Goal: Use online tool/utility: Use online tool/utility

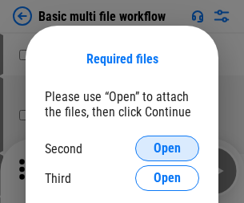
click at [167, 148] on span "Open" at bounding box center [167, 148] width 27 height 13
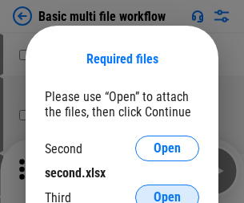
click at [167, 191] on span "Open" at bounding box center [167, 197] width 27 height 13
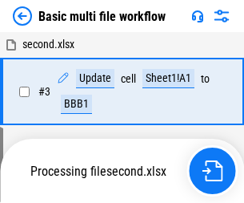
scroll to position [355, 0]
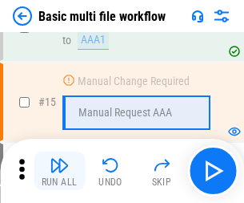
click at [59, 171] on img "button" at bounding box center [59, 164] width 19 height 19
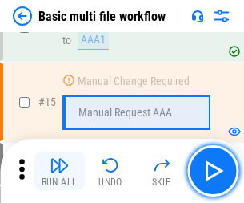
scroll to position [1066, 0]
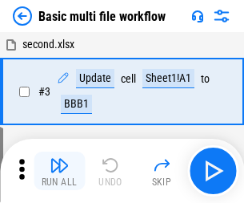
click at [59, 171] on img "button" at bounding box center [59, 164] width 19 height 19
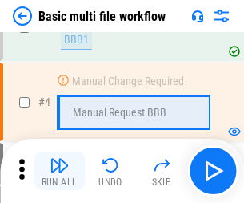
click at [59, 171] on img "button" at bounding box center [59, 164] width 19 height 19
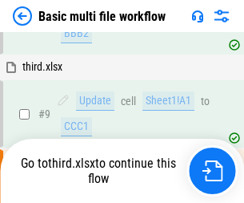
scroll to position [442, 0]
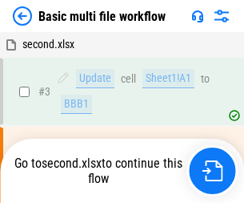
scroll to position [65, 0]
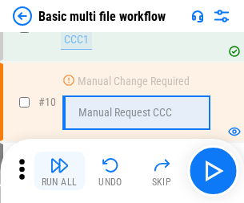
click at [59, 171] on img "button" at bounding box center [59, 164] width 19 height 19
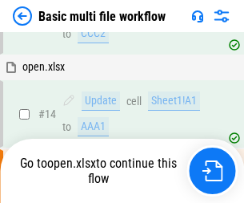
scroll to position [838, 0]
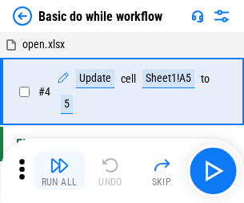
click at [59, 171] on img "button" at bounding box center [59, 164] width 19 height 19
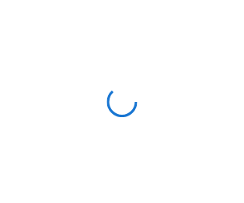
scroll to position [6, 0]
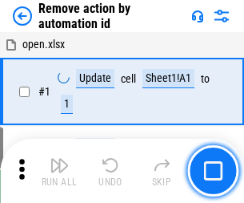
scroll to position [59, 0]
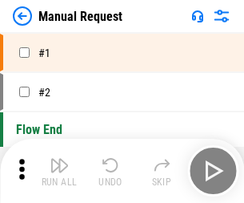
click at [59, 171] on img "button" at bounding box center [59, 164] width 19 height 19
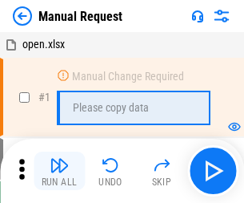
click at [59, 171] on img "button" at bounding box center [59, 164] width 19 height 19
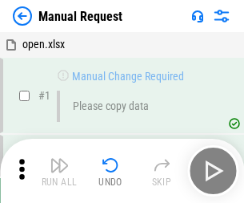
scroll to position [54, 0]
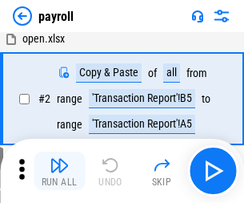
click at [59, 171] on img "button" at bounding box center [59, 164] width 19 height 19
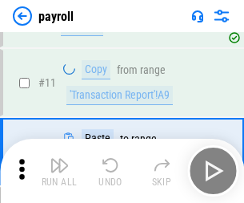
scroll to position [116, 0]
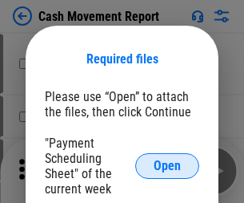
click at [167, 166] on span "Open" at bounding box center [167, 165] width 27 height 13
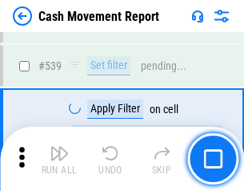
scroll to position [7110, 0]
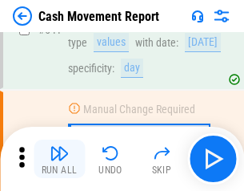
click at [59, 159] on img "button" at bounding box center [59, 152] width 19 height 19
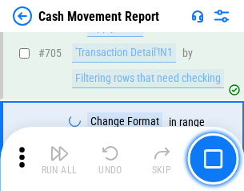
scroll to position [8257, 0]
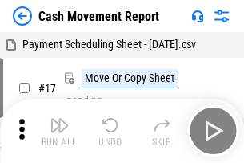
click at [59, 119] on img "button" at bounding box center [59, 124] width 19 height 19
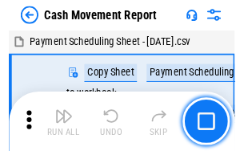
scroll to position [29, 0]
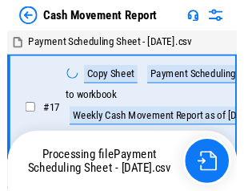
scroll to position [9, 0]
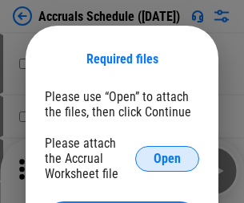
click at [167, 158] on span "Open" at bounding box center [167, 158] width 27 height 13
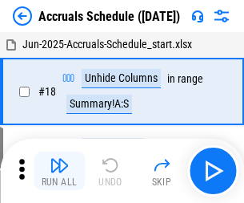
click at [59, 171] on img "button" at bounding box center [59, 164] width 19 height 19
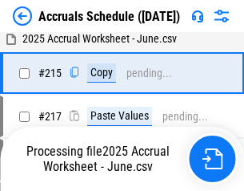
scroll to position [2450, 0]
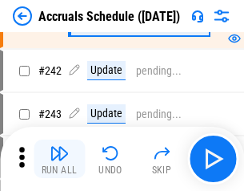
click at [59, 159] on img "button" at bounding box center [59, 152] width 19 height 19
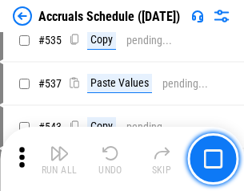
scroll to position [5493, 0]
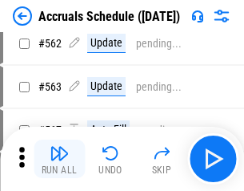
click at [59, 159] on img "button" at bounding box center [59, 152] width 19 height 19
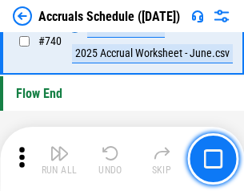
scroll to position [7954, 0]
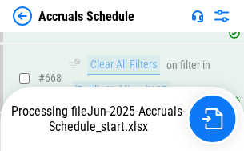
scroll to position [7637, 0]
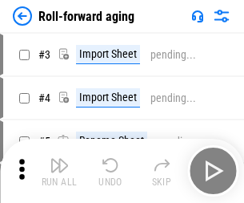
click at [59, 159] on img "button" at bounding box center [59, 164] width 19 height 19
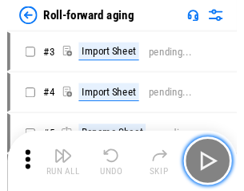
scroll to position [2, 0]
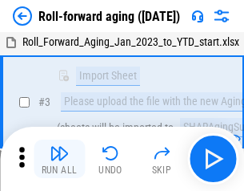
click at [59, 159] on img "button" at bounding box center [59, 152] width 19 height 19
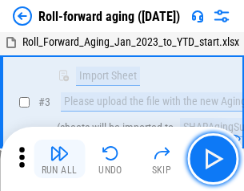
scroll to position [103, 0]
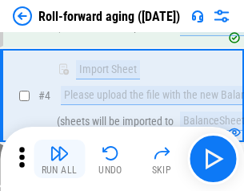
click at [59, 159] on img "button" at bounding box center [59, 152] width 19 height 19
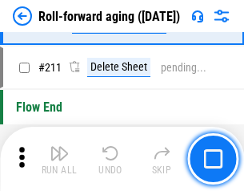
scroll to position [5054, 0]
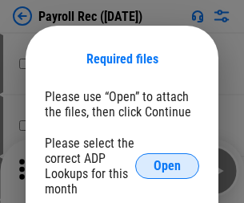
click at [167, 166] on span "Open" at bounding box center [167, 165] width 27 height 13
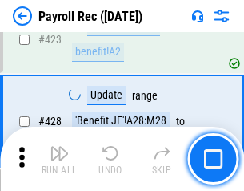
scroll to position [7668, 0]
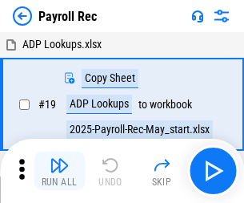
click at [59, 171] on img "button" at bounding box center [59, 164] width 19 height 19
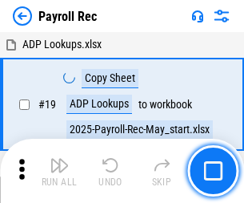
scroll to position [98, 0]
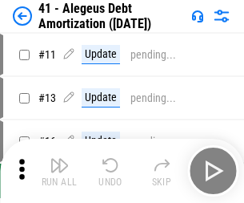
click at [59, 171] on img "button" at bounding box center [59, 164] width 19 height 19
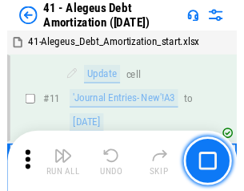
scroll to position [198, 0]
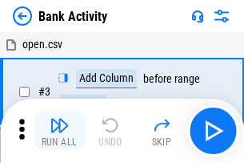
click at [59, 131] on img "button" at bounding box center [59, 124] width 19 height 19
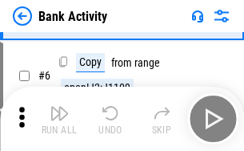
scroll to position [85, 0]
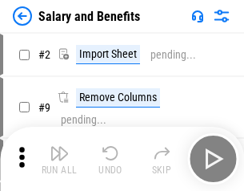
click at [59, 159] on img "button" at bounding box center [59, 152] width 19 height 19
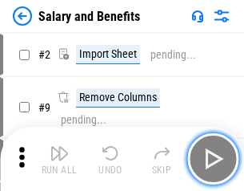
scroll to position [22, 0]
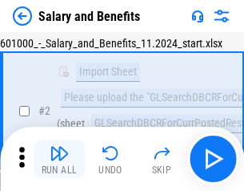
click at [59, 159] on img "button" at bounding box center [59, 152] width 19 height 19
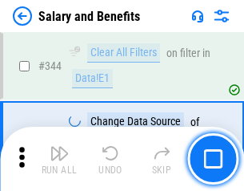
scroll to position [7501, 0]
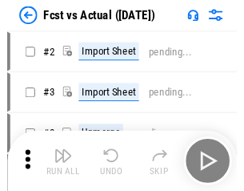
scroll to position [21, 0]
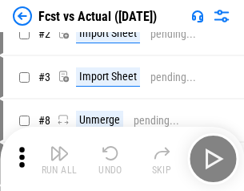
click at [59, 159] on img "button" at bounding box center [59, 152] width 19 height 19
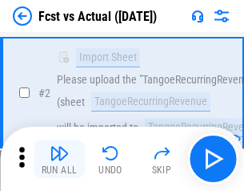
click at [59, 159] on img "button" at bounding box center [59, 152] width 19 height 19
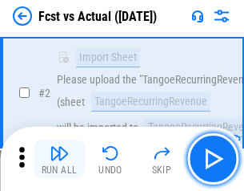
scroll to position [150, 0]
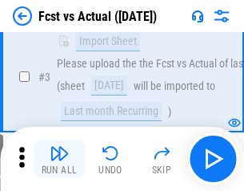
click at [59, 159] on img "button" at bounding box center [59, 152] width 19 height 19
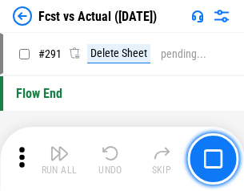
scroll to position [7582, 0]
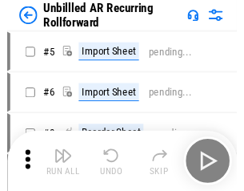
scroll to position [34, 0]
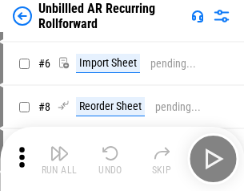
click at [59, 159] on img "button" at bounding box center [59, 152] width 19 height 19
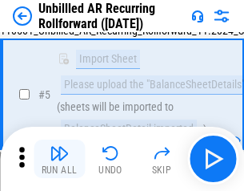
click at [59, 159] on img "button" at bounding box center [59, 152] width 19 height 19
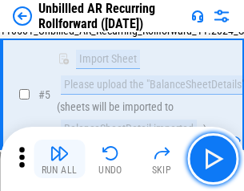
scroll to position [151, 0]
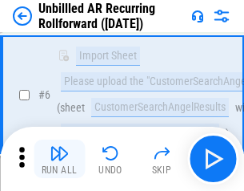
click at [59, 159] on img "button" at bounding box center [59, 152] width 19 height 19
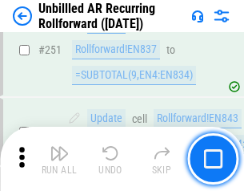
scroll to position [5442, 0]
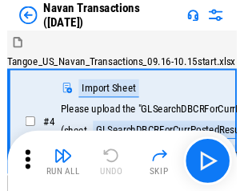
scroll to position [26, 0]
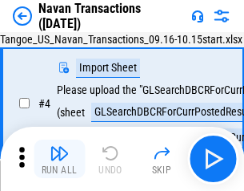
click at [59, 159] on img "button" at bounding box center [59, 152] width 19 height 19
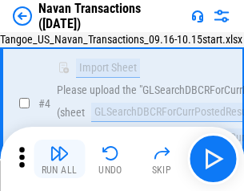
click at [59, 159] on img "button" at bounding box center [59, 152] width 19 height 19
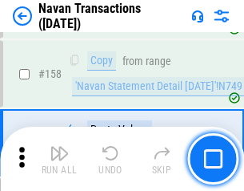
scroll to position [5194, 0]
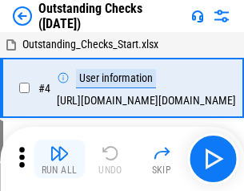
click at [59, 159] on img "button" at bounding box center [59, 152] width 19 height 19
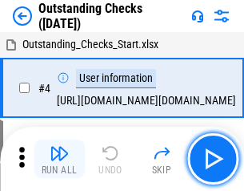
scroll to position [67, 0]
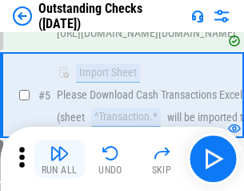
click at [59, 159] on img "button" at bounding box center [59, 152] width 19 height 19
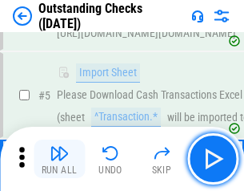
scroll to position [167, 0]
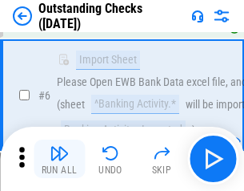
click at [59, 159] on img "button" at bounding box center [59, 152] width 19 height 19
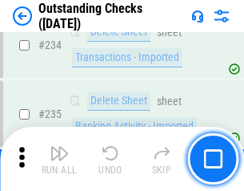
scroll to position [4865, 0]
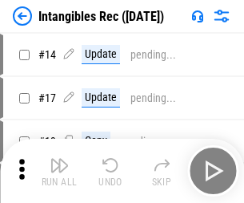
click at [59, 171] on img "button" at bounding box center [59, 164] width 19 height 19
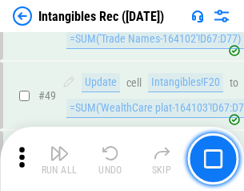
scroll to position [624, 0]
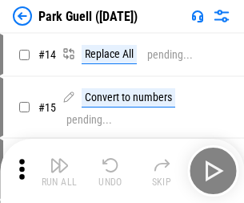
click at [59, 159] on img "button" at bounding box center [59, 164] width 19 height 19
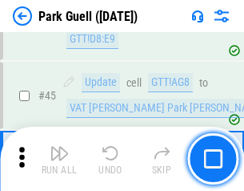
scroll to position [2003, 0]
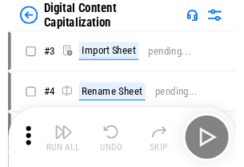
scroll to position [46, 0]
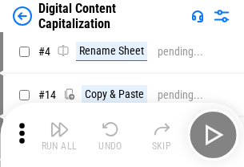
click at [59, 135] on img "button" at bounding box center [59, 128] width 19 height 19
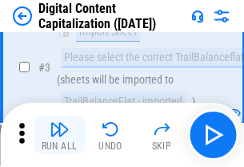
click at [59, 135] on img "button" at bounding box center [59, 128] width 19 height 19
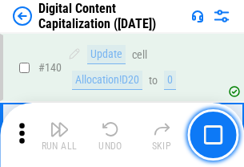
scroll to position [1699, 0]
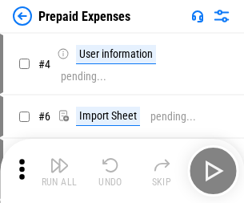
click at [59, 159] on img "button" at bounding box center [59, 164] width 19 height 19
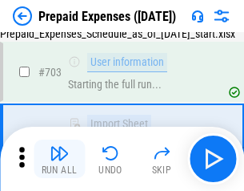
click at [59, 159] on img "button" at bounding box center [59, 152] width 19 height 19
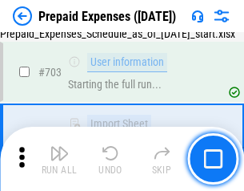
scroll to position [4405, 0]
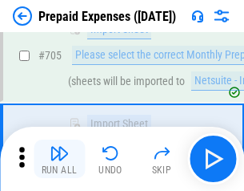
click at [59, 159] on img "button" at bounding box center [59, 152] width 19 height 19
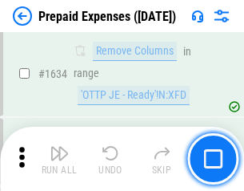
scroll to position [15598, 0]
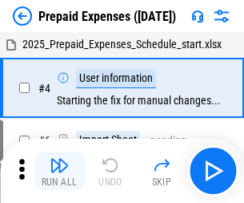
click at [59, 171] on img "button" at bounding box center [59, 164] width 19 height 19
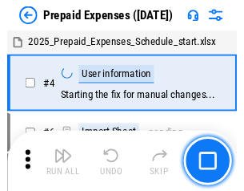
scroll to position [70, 0]
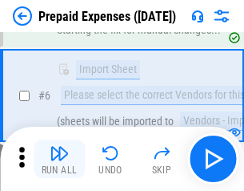
click at [59, 159] on img "button" at bounding box center [59, 152] width 19 height 19
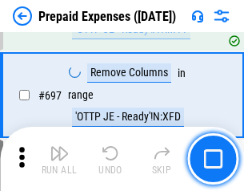
scroll to position [5579, 0]
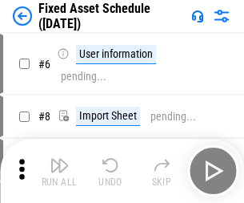
click at [59, 171] on img "button" at bounding box center [59, 164] width 19 height 19
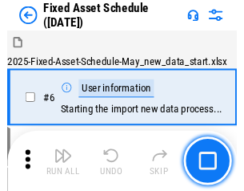
scroll to position [87, 0]
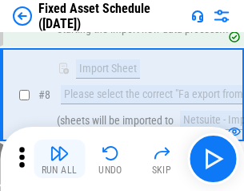
click at [59, 159] on img "button" at bounding box center [59, 152] width 19 height 19
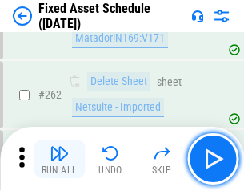
scroll to position [5106, 0]
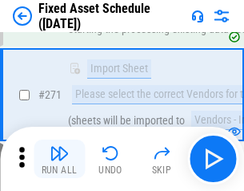
click at [59, 159] on img "button" at bounding box center [59, 152] width 19 height 19
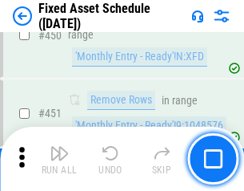
scroll to position [7161, 0]
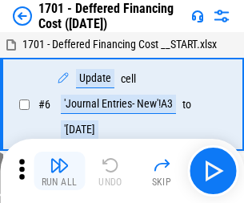
click at [59, 171] on img "button" at bounding box center [59, 164] width 19 height 19
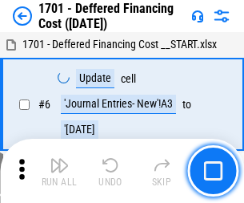
scroll to position [192, 0]
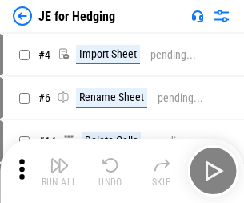
click at [59, 159] on img "button" at bounding box center [59, 164] width 19 height 19
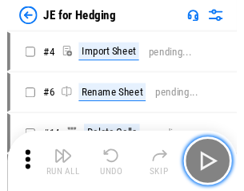
scroll to position [2, 0]
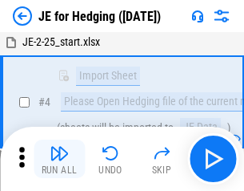
click at [59, 159] on img "button" at bounding box center [59, 152] width 19 height 19
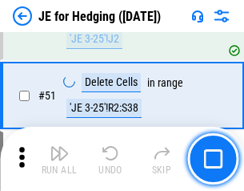
scroll to position [1037, 0]
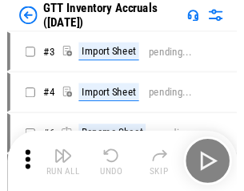
scroll to position [2, 0]
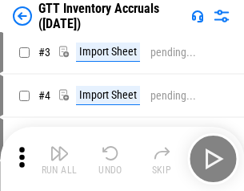
click at [59, 159] on img "button" at bounding box center [59, 152] width 19 height 19
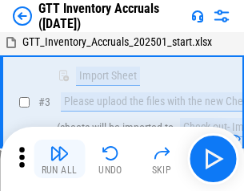
click at [59, 159] on img "button" at bounding box center [59, 152] width 19 height 19
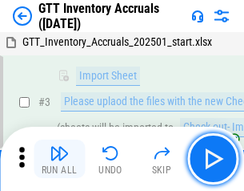
scroll to position [103, 0]
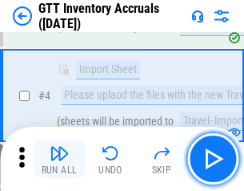
click at [59, 159] on img "button" at bounding box center [59, 152] width 19 height 19
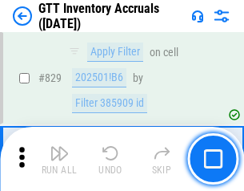
scroll to position [12160, 0]
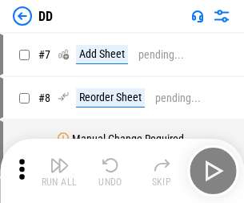
click at [59, 171] on img "button" at bounding box center [59, 164] width 19 height 19
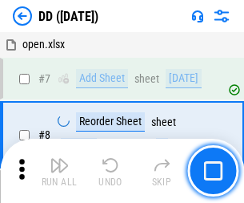
scroll to position [155, 0]
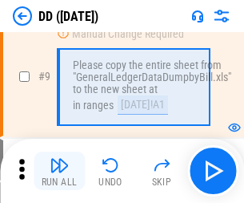
click at [59, 171] on img "button" at bounding box center [59, 164] width 19 height 19
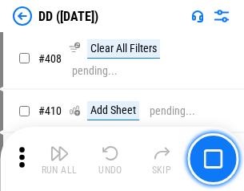
scroll to position [7168, 0]
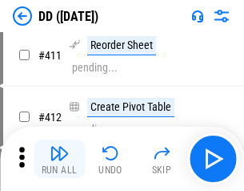
click at [59, 159] on img "button" at bounding box center [59, 152] width 19 height 19
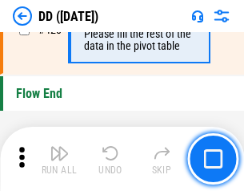
scroll to position [7668, 0]
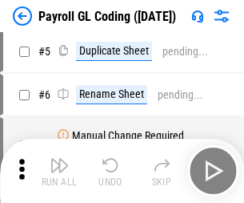
click at [59, 171] on img "button" at bounding box center [59, 164] width 19 height 19
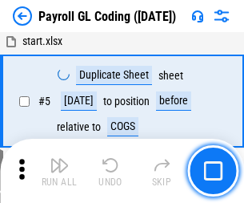
scroll to position [192, 0]
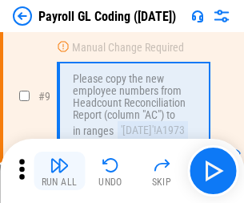
click at [59, 171] on img "button" at bounding box center [59, 164] width 19 height 19
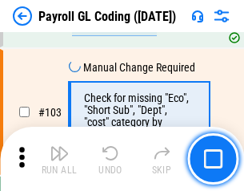
scroll to position [3759, 0]
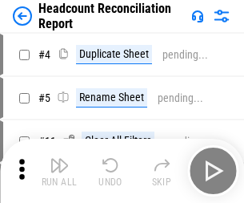
click at [59, 171] on img "button" at bounding box center [59, 164] width 19 height 19
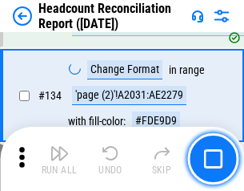
scroll to position [1926, 0]
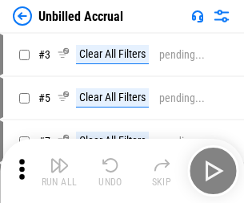
click at [59, 171] on img "button" at bounding box center [59, 164] width 19 height 19
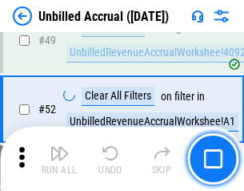
scroll to position [1453, 0]
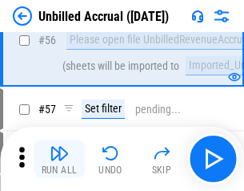
click at [59, 159] on img "button" at bounding box center [59, 152] width 19 height 19
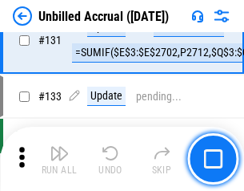
scroll to position [4772, 0]
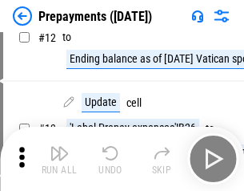
scroll to position [100, 0]
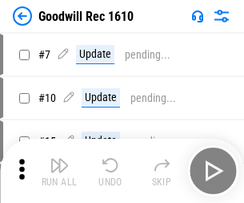
click at [59, 171] on img "button" at bounding box center [59, 164] width 19 height 19
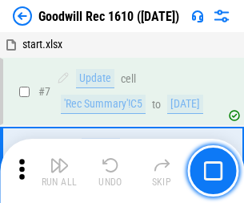
scroll to position [274, 0]
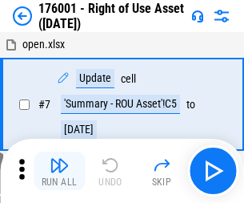
click at [59, 171] on img "button" at bounding box center [59, 164] width 19 height 19
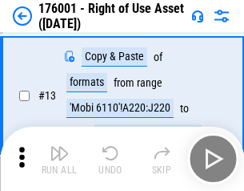
scroll to position [103, 0]
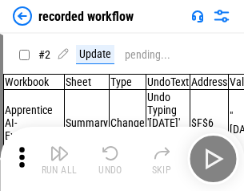
click at [59, 159] on img "button" at bounding box center [59, 152] width 19 height 19
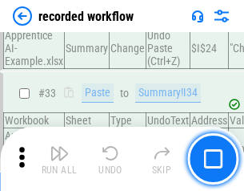
scroll to position [5007, 0]
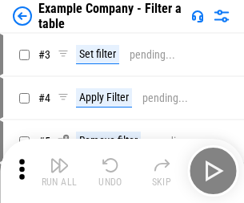
click at [59, 171] on img "button" at bounding box center [59, 164] width 19 height 19
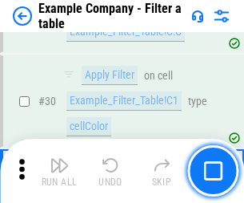
scroll to position [1466, 0]
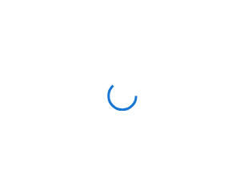
scroll to position [25, 0]
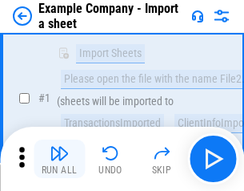
click at [59, 159] on img "button" at bounding box center [59, 152] width 19 height 19
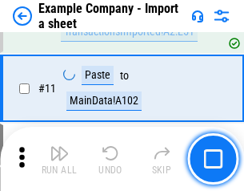
scroll to position [354, 0]
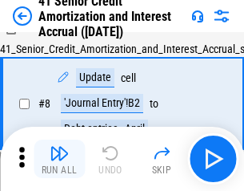
click at [59, 159] on img "button" at bounding box center [59, 152] width 19 height 19
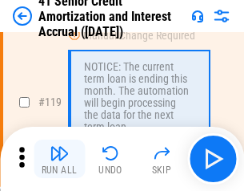
click at [59, 159] on img "button" at bounding box center [59, 152] width 19 height 19
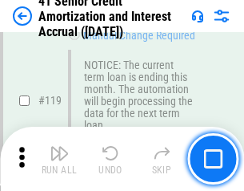
scroll to position [1512, 0]
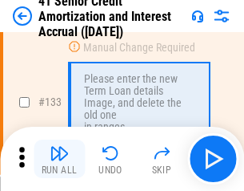
click at [59, 159] on img "button" at bounding box center [59, 152] width 19 height 19
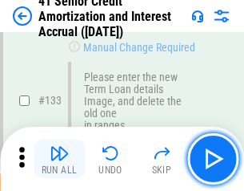
scroll to position [1674, 0]
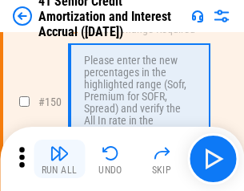
click at [59, 159] on img "button" at bounding box center [59, 152] width 19 height 19
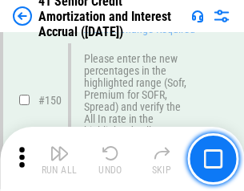
scroll to position [1842, 0]
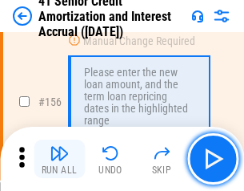
click at [59, 159] on img "button" at bounding box center [59, 152] width 19 height 19
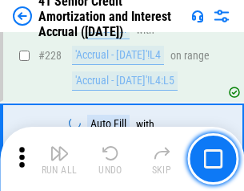
scroll to position [3588, 0]
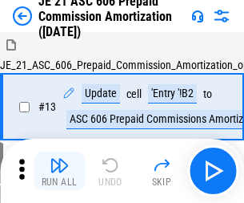
click at [59, 159] on img "button" at bounding box center [59, 164] width 19 height 19
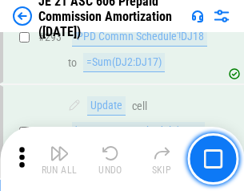
scroll to position [2948, 0]
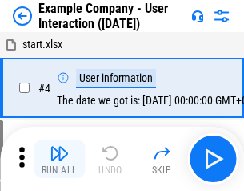
click at [59, 159] on img "button" at bounding box center [59, 152] width 19 height 19
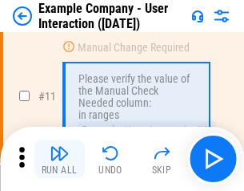
click at [59, 159] on img "button" at bounding box center [59, 152] width 19 height 19
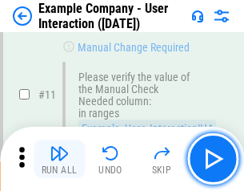
scroll to position [347, 0]
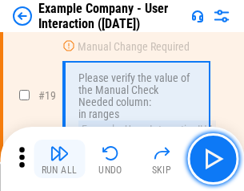
click at [59, 159] on img "button" at bounding box center [59, 152] width 19 height 19
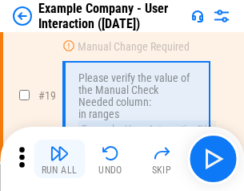
click at [59, 159] on img "button" at bounding box center [59, 152] width 19 height 19
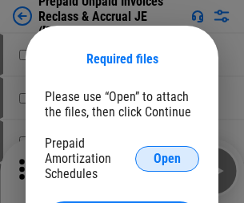
click at [167, 158] on span "Open" at bounding box center [167, 158] width 27 height 13
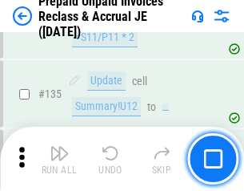
scroll to position [2076, 0]
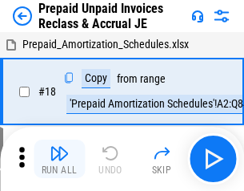
click at [59, 159] on img "button" at bounding box center [59, 152] width 19 height 19
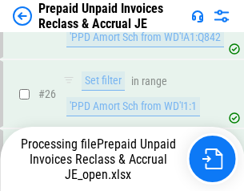
scroll to position [1118, 0]
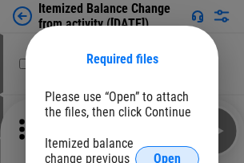
click at [167, 152] on span "Open" at bounding box center [167, 158] width 27 height 13
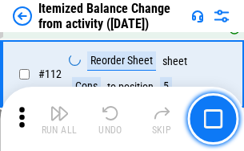
scroll to position [2680, 0]
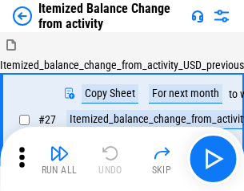
scroll to position [25, 0]
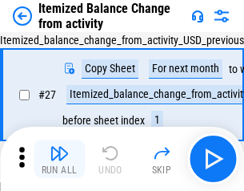
click at [59, 159] on img "button" at bounding box center [59, 152] width 19 height 19
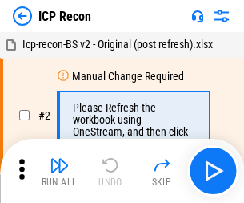
scroll to position [7, 0]
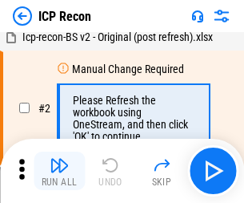
click at [59, 171] on img "button" at bounding box center [59, 164] width 19 height 19
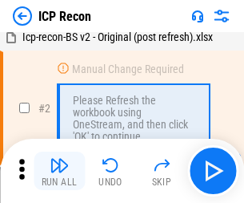
click at [59, 171] on img "button" at bounding box center [59, 164] width 19 height 19
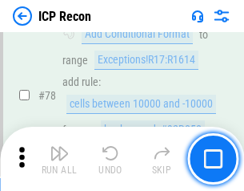
scroll to position [1570, 0]
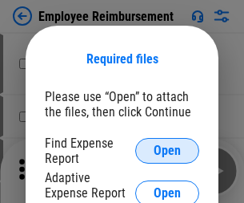
click at [167, 151] on span "Open" at bounding box center [167, 150] width 27 height 13
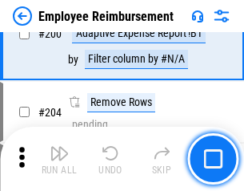
scroll to position [3951, 0]
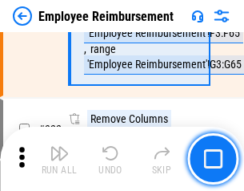
click at [59, 159] on img "button" at bounding box center [59, 152] width 19 height 19
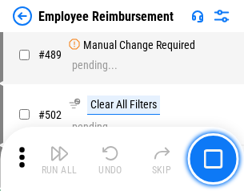
scroll to position [10028, 0]
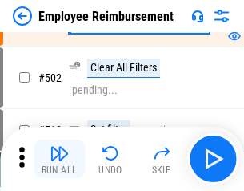
click at [59, 159] on img "button" at bounding box center [59, 152] width 19 height 19
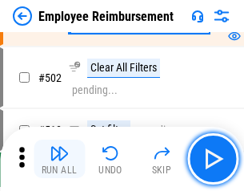
click at [59, 159] on img "button" at bounding box center [59, 152] width 19 height 19
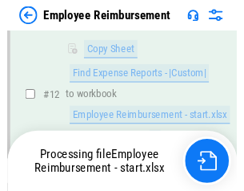
scroll to position [326, 0]
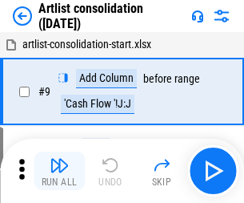
click at [59, 171] on img "button" at bounding box center [59, 164] width 19 height 19
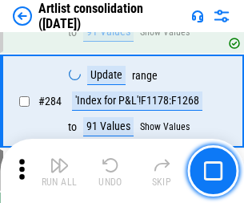
scroll to position [6625, 0]
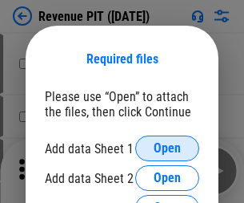
click at [167, 148] on span "Open" at bounding box center [167, 148] width 27 height 13
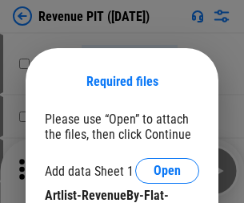
scroll to position [22, 0]
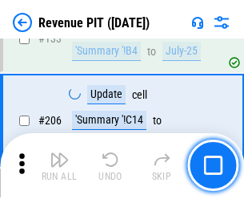
scroll to position [1628, 0]
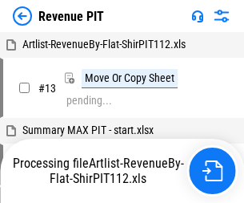
scroll to position [25, 0]
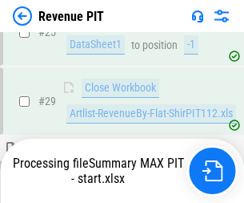
scroll to position [735, 0]
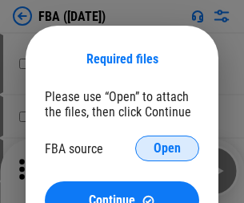
click at [167, 148] on span "Open" at bounding box center [167, 148] width 27 height 13
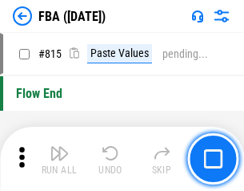
scroll to position [14272, 0]
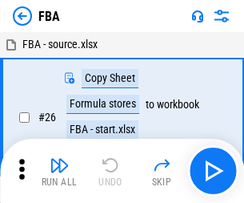
scroll to position [16, 0]
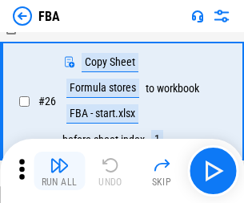
click at [59, 171] on img "button" at bounding box center [59, 164] width 19 height 19
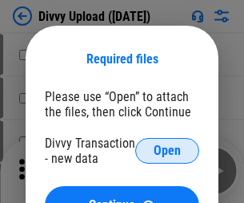
click at [167, 151] on span "Open" at bounding box center [167, 150] width 27 height 13
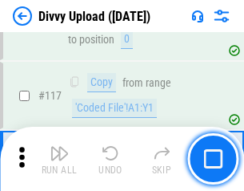
scroll to position [1356, 0]
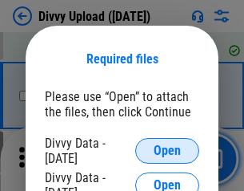
click at [167, 151] on span "Open" at bounding box center [167, 150] width 27 height 13
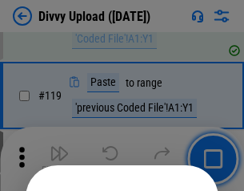
scroll to position [1496, 0]
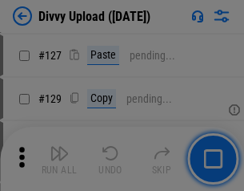
scroll to position [1719, 0]
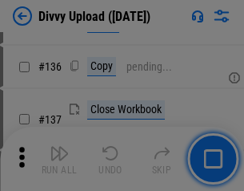
scroll to position [2027, 0]
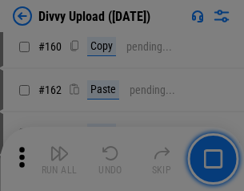
scroll to position [2894, 0]
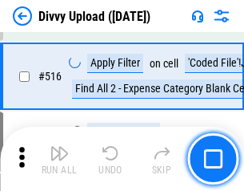
scroll to position [10051, 0]
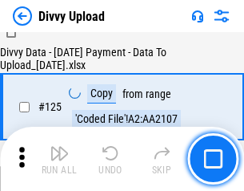
scroll to position [1583, 0]
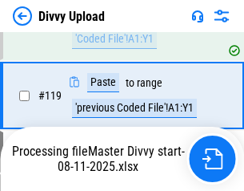
scroll to position [1490, 0]
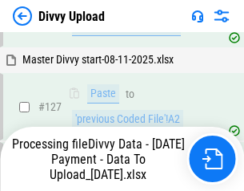
scroll to position [1843, 0]
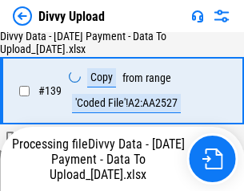
scroll to position [2289, 0]
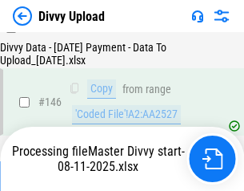
scroll to position [2655, 0]
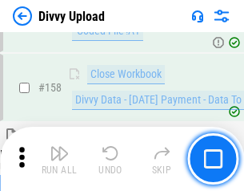
scroll to position [3256, 0]
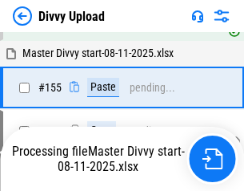
scroll to position [3256, 0]
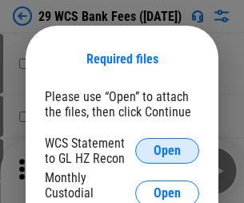
click at [167, 151] on span "Open" at bounding box center [167, 150] width 27 height 13
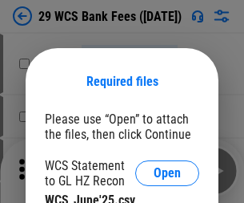
scroll to position [22, 0]
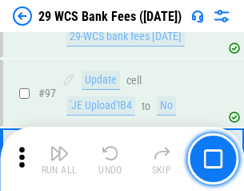
scroll to position [1561, 0]
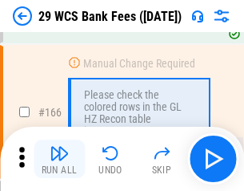
click at [59, 159] on img "button" at bounding box center [59, 152] width 19 height 19
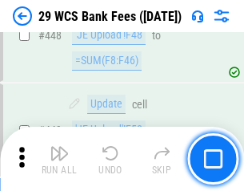
scroll to position [7757, 0]
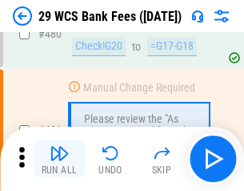
click at [59, 159] on img "button" at bounding box center [59, 152] width 19 height 19
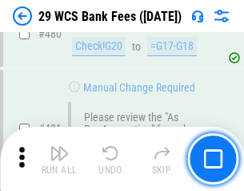
scroll to position [8260, 0]
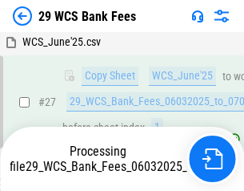
scroll to position [320, 0]
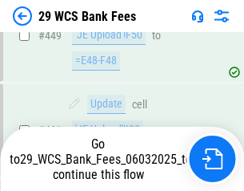
scroll to position [8149, 0]
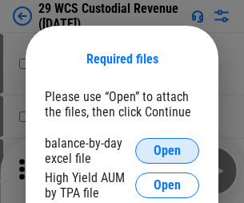
click at [167, 151] on span "Open" at bounding box center [167, 150] width 27 height 13
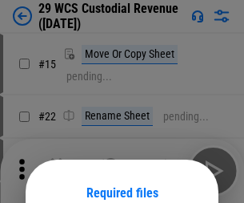
scroll to position [134, 0]
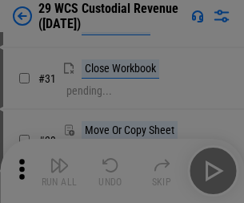
scroll to position [344, 0]
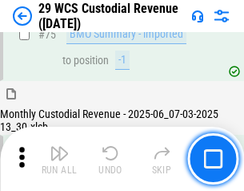
scroll to position [1673, 0]
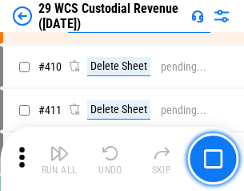
click at [59, 159] on img "button" at bounding box center [59, 152] width 19 height 19
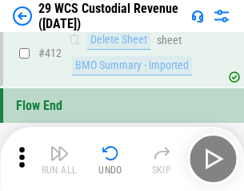
scroll to position [7651, 0]
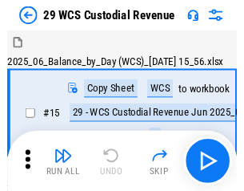
scroll to position [38, 0]
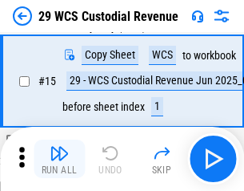
click at [59, 159] on img "button" at bounding box center [59, 152] width 19 height 19
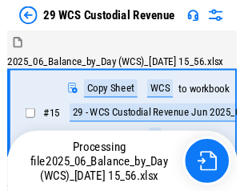
scroll to position [38, 0]
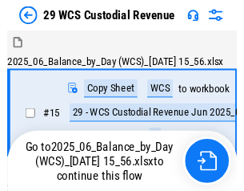
scroll to position [30, 0]
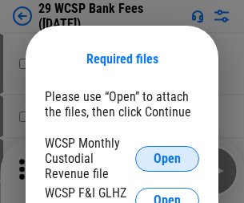
click at [167, 158] on span "Open" at bounding box center [167, 158] width 27 height 13
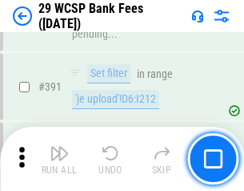
scroll to position [5449, 0]
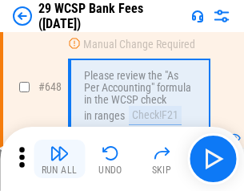
click at [59, 159] on img "button" at bounding box center [59, 152] width 19 height 19
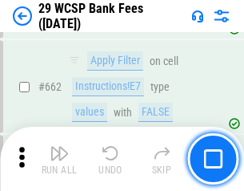
scroll to position [9357, 0]
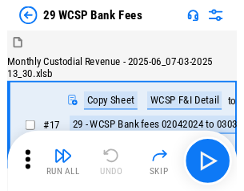
scroll to position [38, 0]
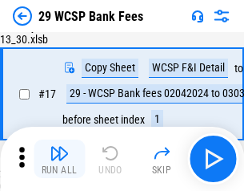
click at [59, 159] on img "button" at bounding box center [59, 152] width 19 height 19
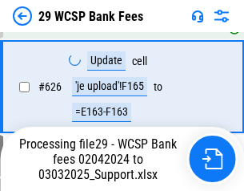
scroll to position [8662, 0]
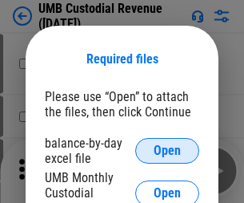
click at [167, 151] on span "Open" at bounding box center [167, 150] width 27 height 13
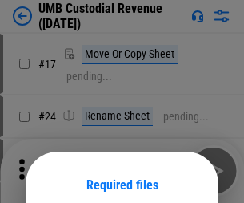
scroll to position [126, 0]
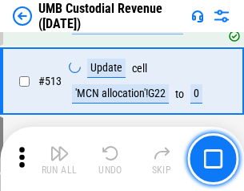
scroll to position [7749, 0]
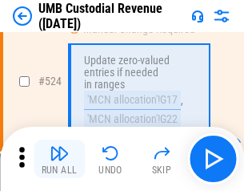
click at [59, 159] on img "button" at bounding box center [59, 152] width 19 height 19
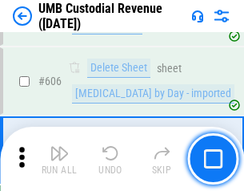
scroll to position [9247, 0]
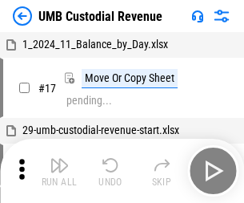
scroll to position [12, 0]
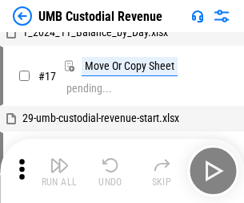
click at [59, 171] on img "button" at bounding box center [59, 164] width 19 height 19
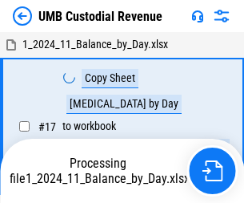
scroll to position [12, 0]
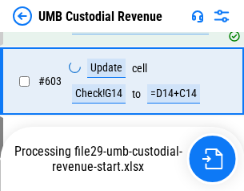
scroll to position [9142, 0]
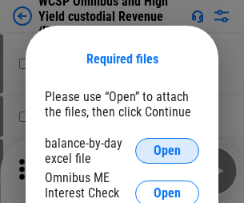
click at [167, 151] on span "Open" at bounding box center [167, 150] width 27 height 13
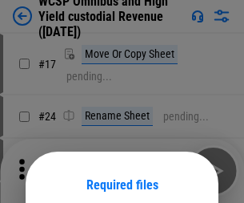
scroll to position [126, 0]
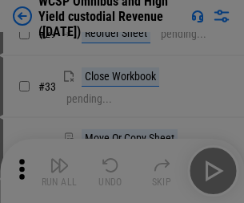
scroll to position [366, 0]
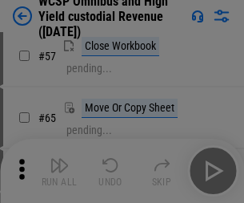
scroll to position [699, 0]
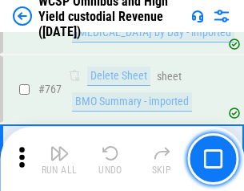
scroll to position [13054, 0]
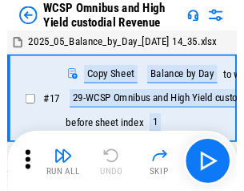
scroll to position [9, 0]
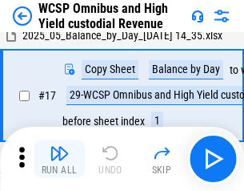
click at [59, 159] on img "button" at bounding box center [59, 152] width 19 height 19
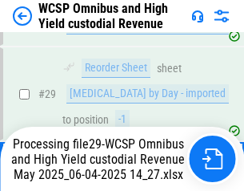
scroll to position [333, 0]
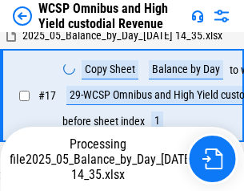
scroll to position [333, 0]
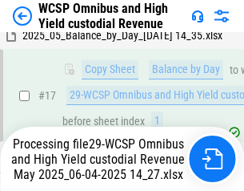
scroll to position [333, 0]
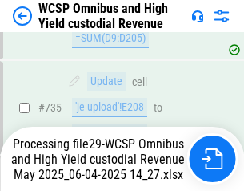
scroll to position [12879, 0]
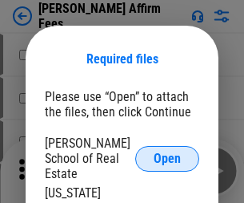
click at [167, 152] on span "Open" at bounding box center [167, 158] width 27 height 13
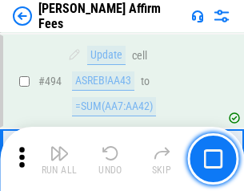
scroll to position [4356, 0]
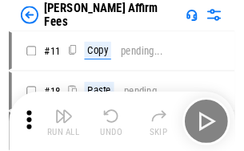
scroll to position [16, 0]
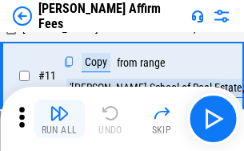
click at [59, 119] on img "button" at bounding box center [59, 112] width 19 height 19
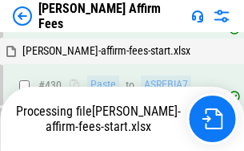
scroll to position [3567, 0]
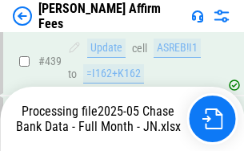
scroll to position [4202, 0]
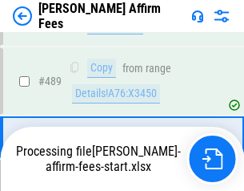
scroll to position [4181, 0]
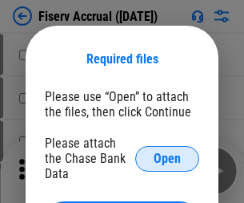
click at [167, 152] on span "Open" at bounding box center [167, 158] width 27 height 13
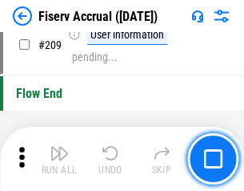
scroll to position [4975, 0]
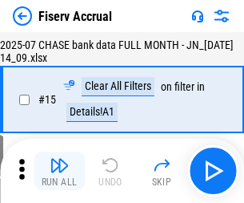
click at [59, 171] on img "button" at bounding box center [59, 164] width 19 height 19
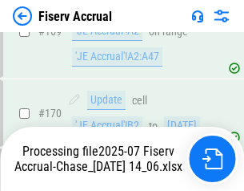
scroll to position [4215, 0]
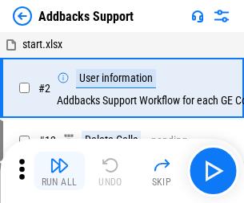
click at [59, 159] on img "button" at bounding box center [59, 164] width 19 height 19
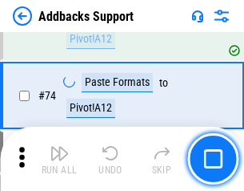
scroll to position [1166, 0]
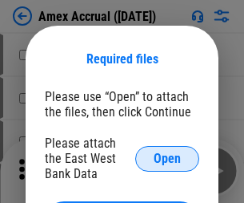
click at [167, 158] on span "Open" at bounding box center [167, 158] width 27 height 13
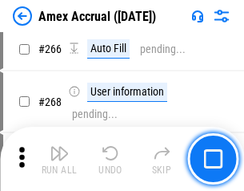
scroll to position [4493, 0]
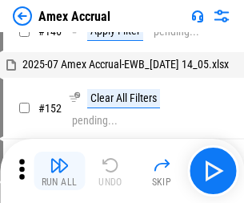
click at [59, 171] on img "button" at bounding box center [59, 164] width 19 height 19
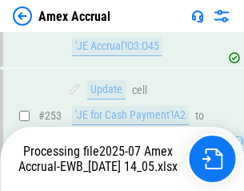
scroll to position [4673, 0]
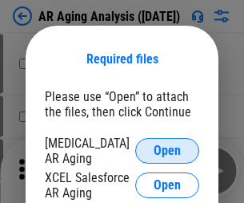
click at [167, 148] on span "Open" at bounding box center [167, 150] width 27 height 13
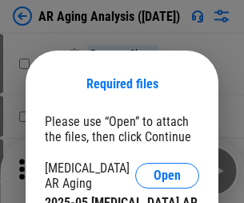
scroll to position [25, 0]
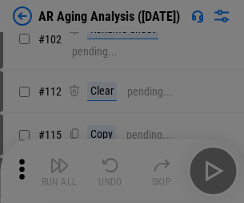
scroll to position [220, 0]
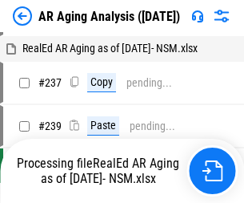
scroll to position [16, 0]
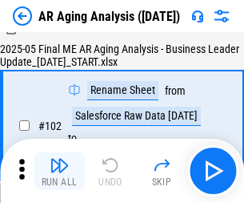
click at [59, 171] on img "button" at bounding box center [59, 164] width 19 height 19
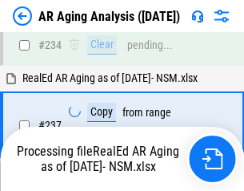
scroll to position [2483, 0]
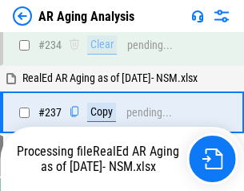
scroll to position [2465, 0]
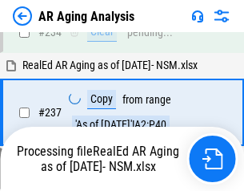
scroll to position [2465, 0]
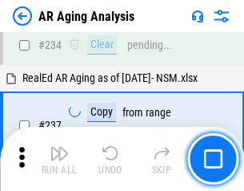
scroll to position [2465, 0]
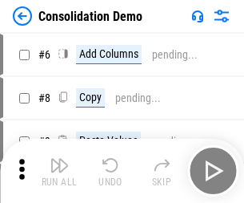
click at [59, 171] on img "button" at bounding box center [59, 164] width 19 height 19
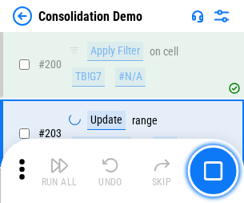
scroll to position [5023, 0]
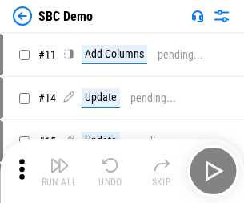
click at [59, 171] on img "button" at bounding box center [59, 164] width 19 height 19
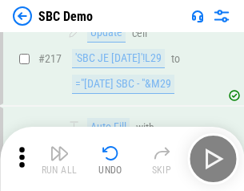
scroll to position [3955, 0]
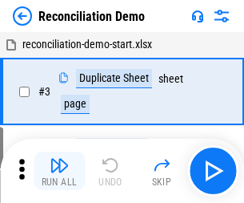
click at [59, 171] on img "button" at bounding box center [59, 164] width 19 height 19
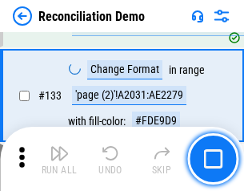
scroll to position [1902, 0]
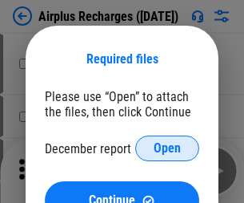
click at [167, 148] on span "Open" at bounding box center [167, 148] width 27 height 13
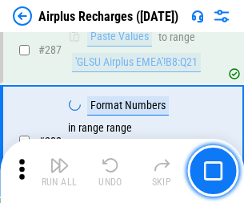
scroll to position [5784, 0]
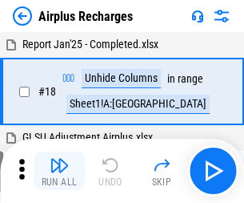
click at [59, 171] on img "button" at bounding box center [59, 164] width 19 height 19
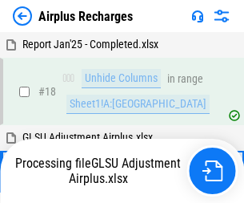
scroll to position [70, 0]
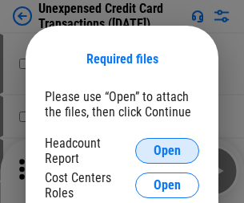
click at [167, 151] on span "Open" at bounding box center [167, 150] width 27 height 13
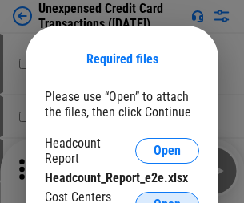
click at [167, 198] on span "Open" at bounding box center [167, 204] width 27 height 13
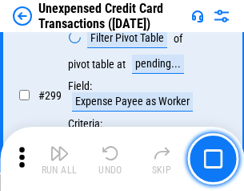
scroll to position [3817, 0]
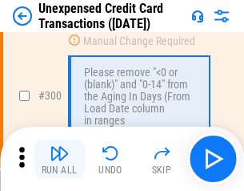
click at [59, 159] on img "button" at bounding box center [59, 152] width 19 height 19
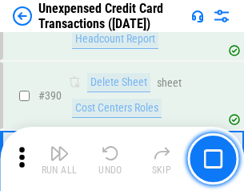
scroll to position [5161, 0]
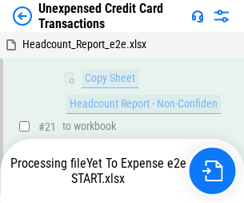
scroll to position [260, 0]
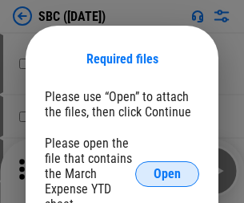
click at [167, 173] on span "Open" at bounding box center [167, 173] width 27 height 13
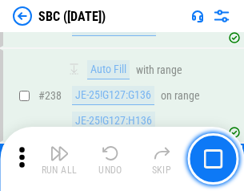
scroll to position [3030, 0]
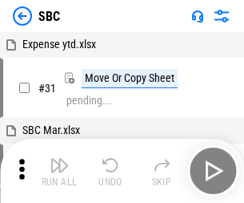
scroll to position [16, 0]
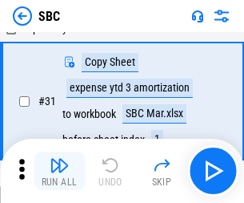
click at [59, 171] on img "button" at bounding box center [59, 164] width 19 height 19
